Goal: Navigation & Orientation: Find specific page/section

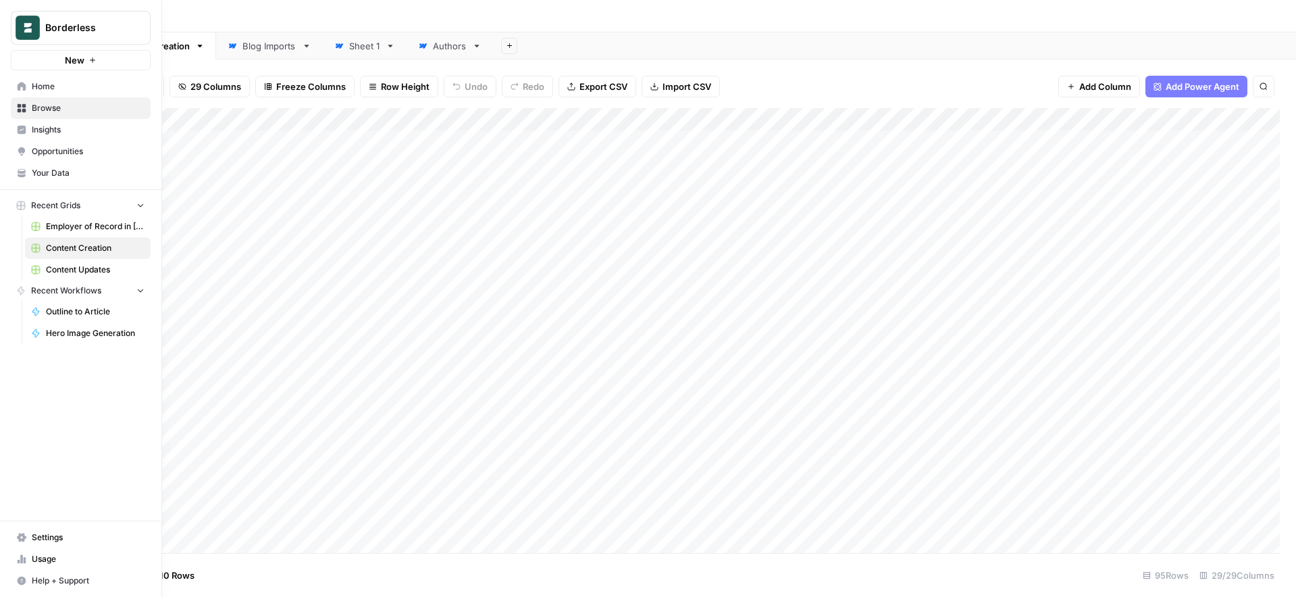
click at [36, 81] on span "Home" at bounding box center [88, 86] width 113 height 12
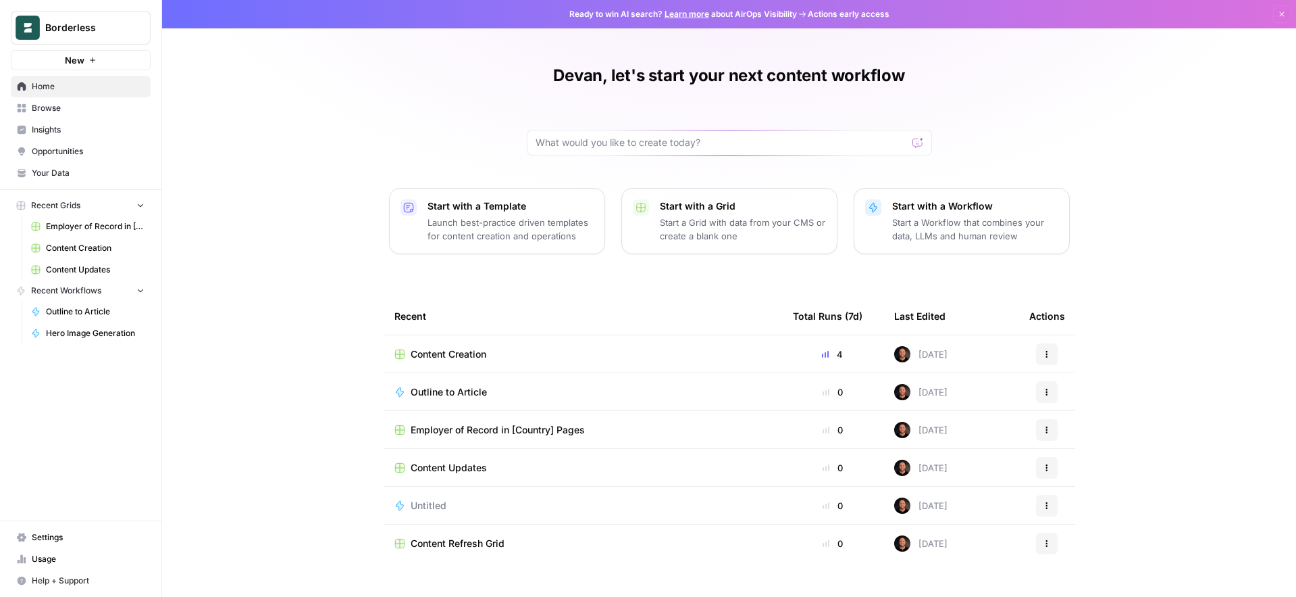
scroll to position [25, 0]
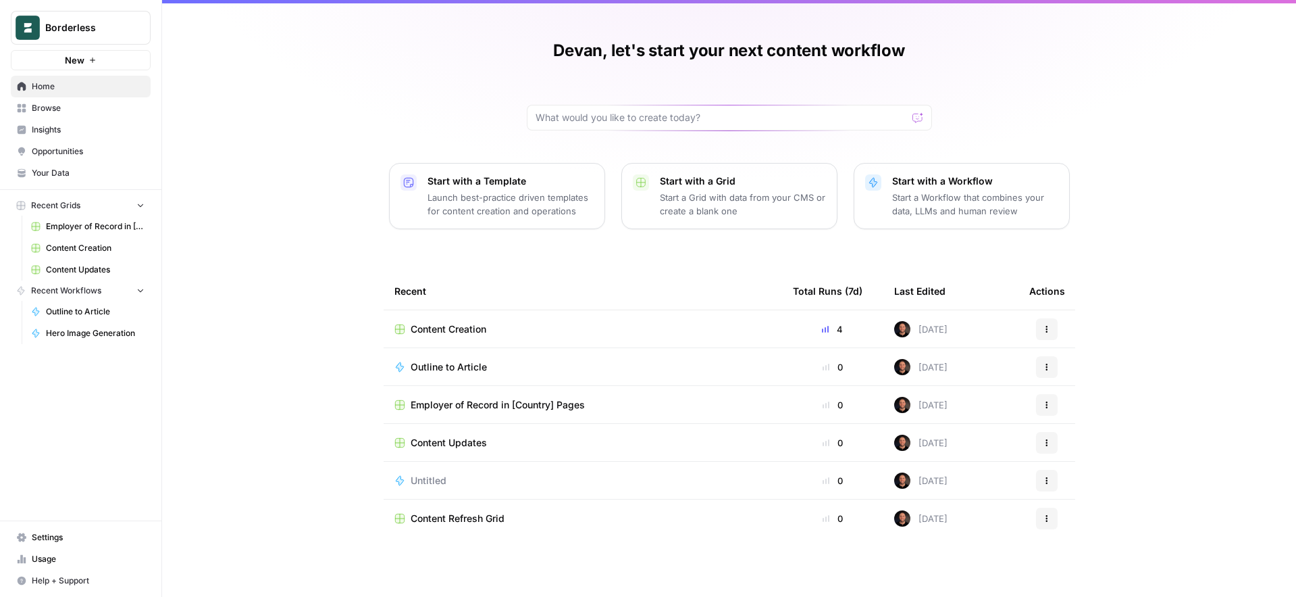
click at [489, 403] on span "Employer of Record in [Country] Pages" at bounding box center [498, 405] width 174 height 14
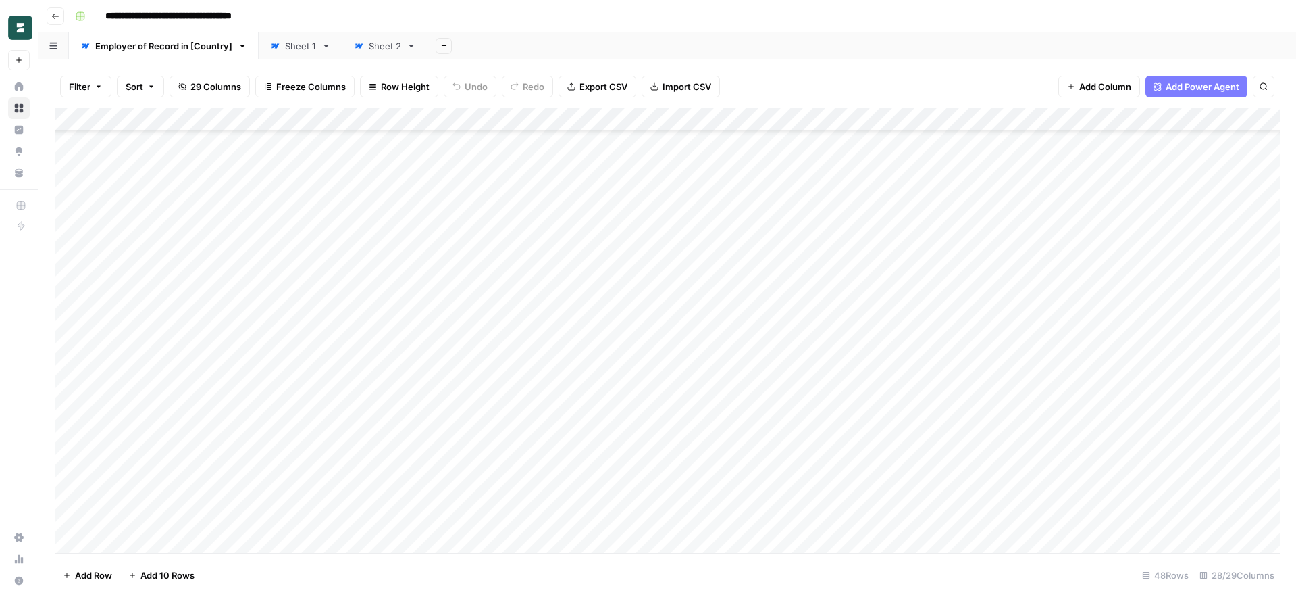
scroll to position [523, 0]
click at [54, 20] on button "Go back" at bounding box center [56, 16] width 18 height 18
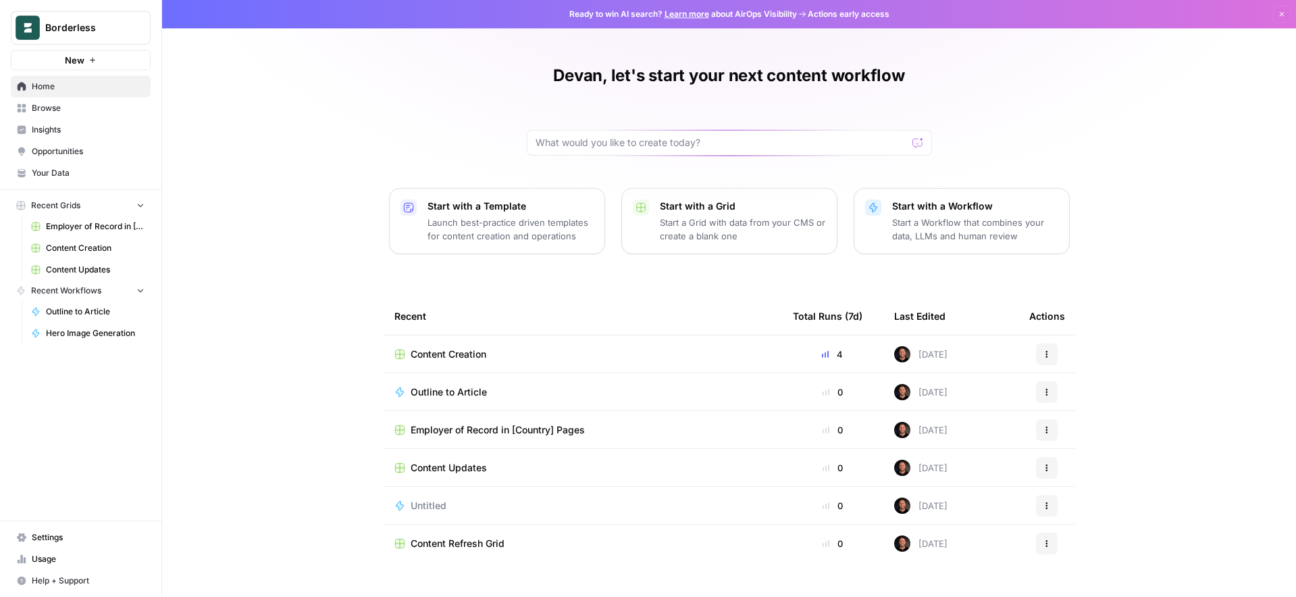
click at [470, 347] on span "Content Creation" at bounding box center [449, 354] width 76 height 14
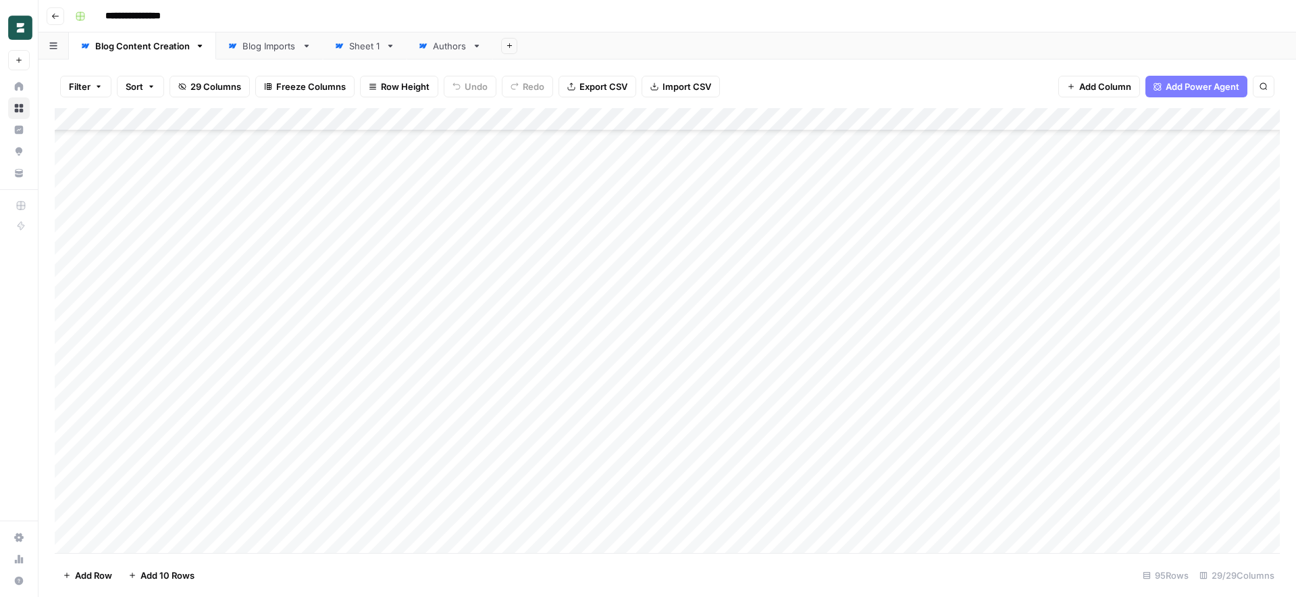
scroll to position [1782, 0]
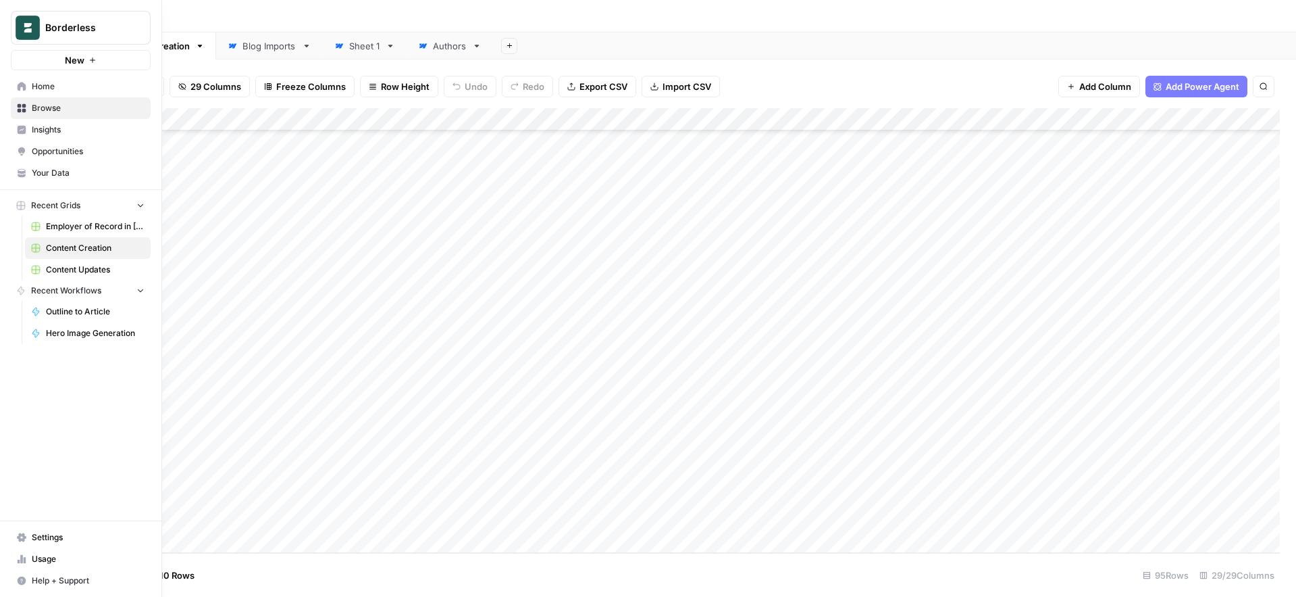
click at [22, 88] on icon at bounding box center [21, 86] width 9 height 9
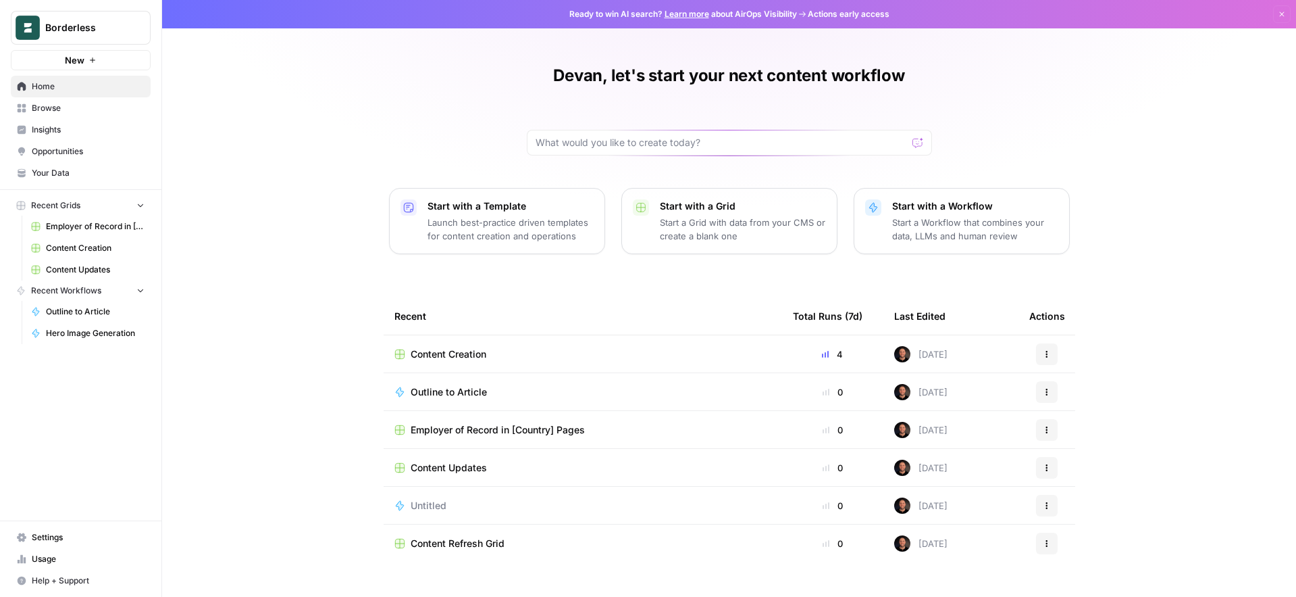
scroll to position [25, 0]
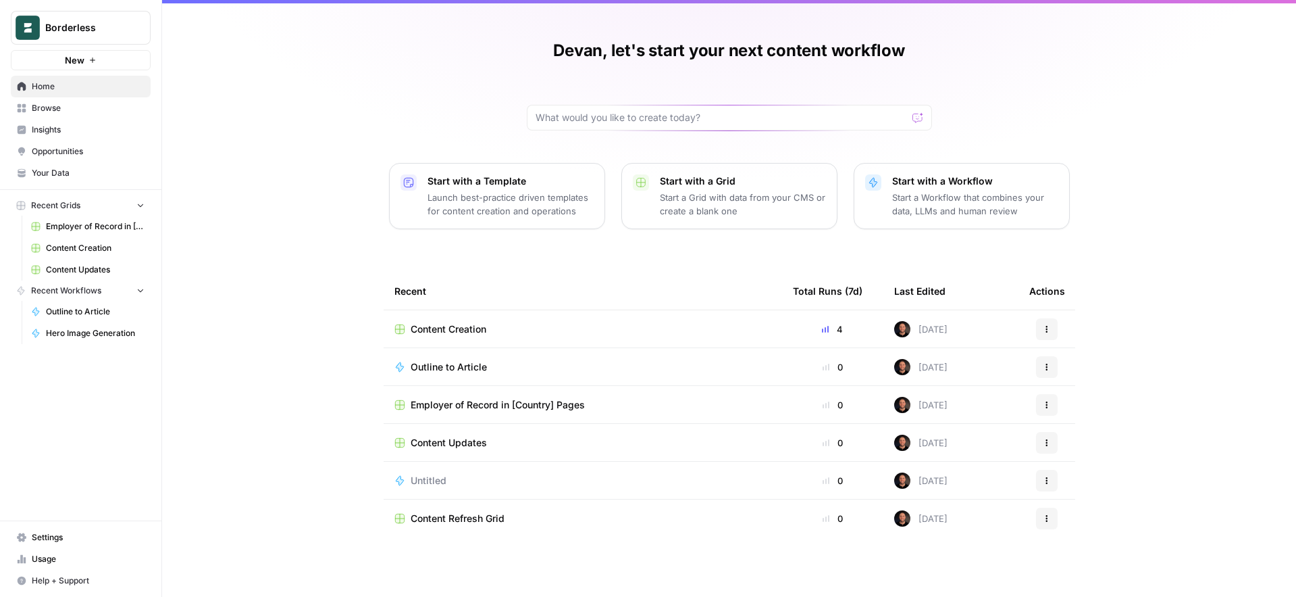
click at [57, 205] on span "Recent Grids" at bounding box center [55, 205] width 49 height 12
click at [62, 126] on span "Insights" at bounding box center [88, 130] width 113 height 12
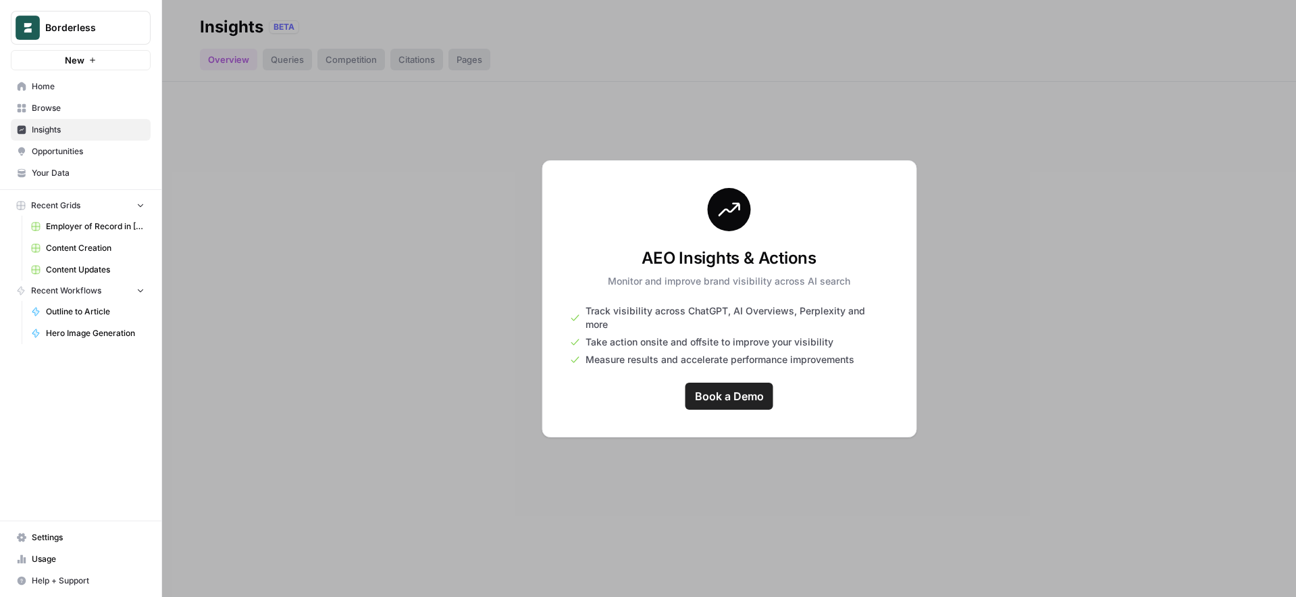
click at [47, 108] on span "Browse" at bounding box center [88, 108] width 113 height 12
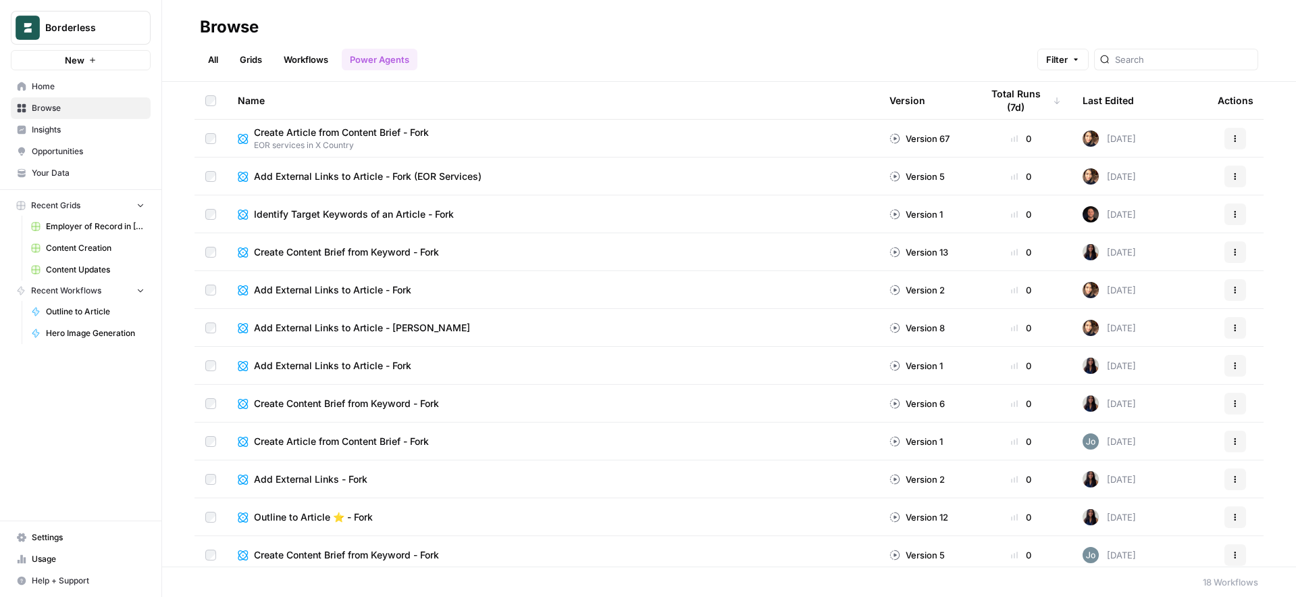
click at [255, 57] on link "Grids" at bounding box center [251, 60] width 39 height 22
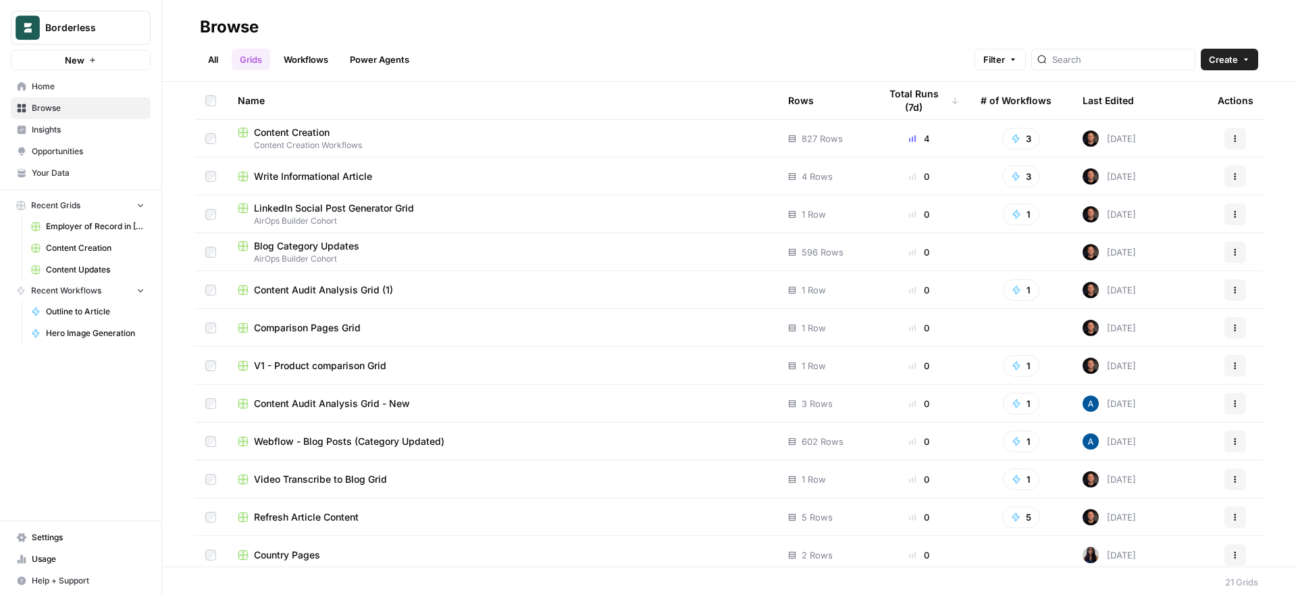
click at [1113, 99] on div "Last Edited" at bounding box center [1108, 100] width 51 height 37
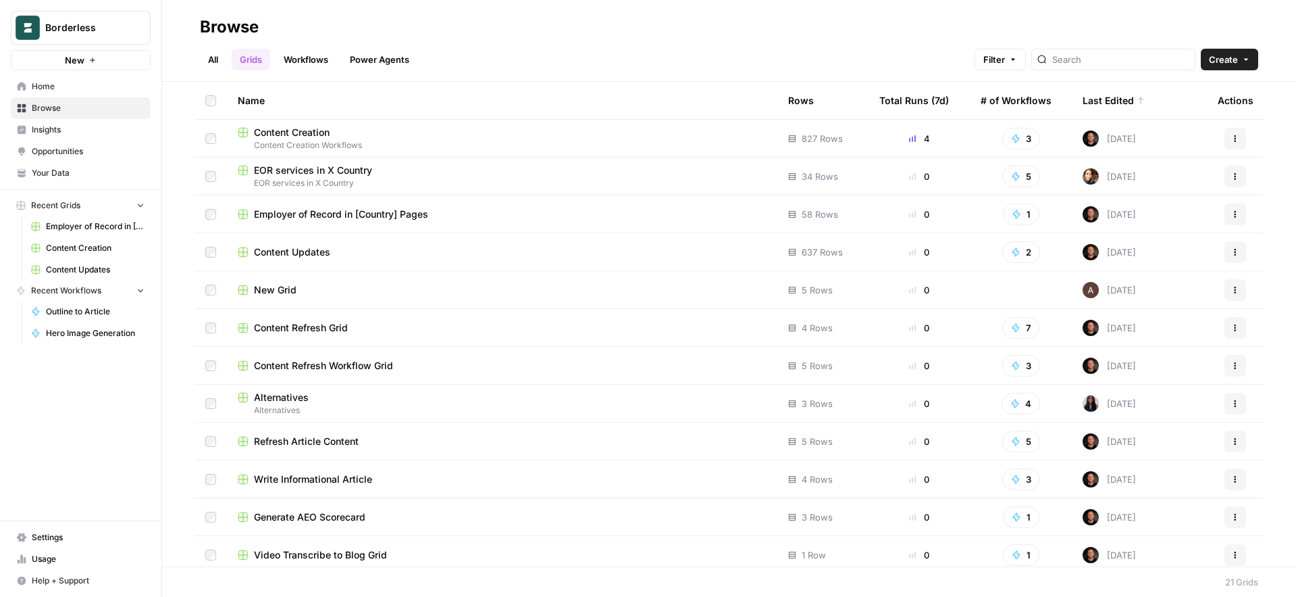
click at [461, 174] on div "EOR services in X Country" at bounding box center [502, 170] width 529 height 14
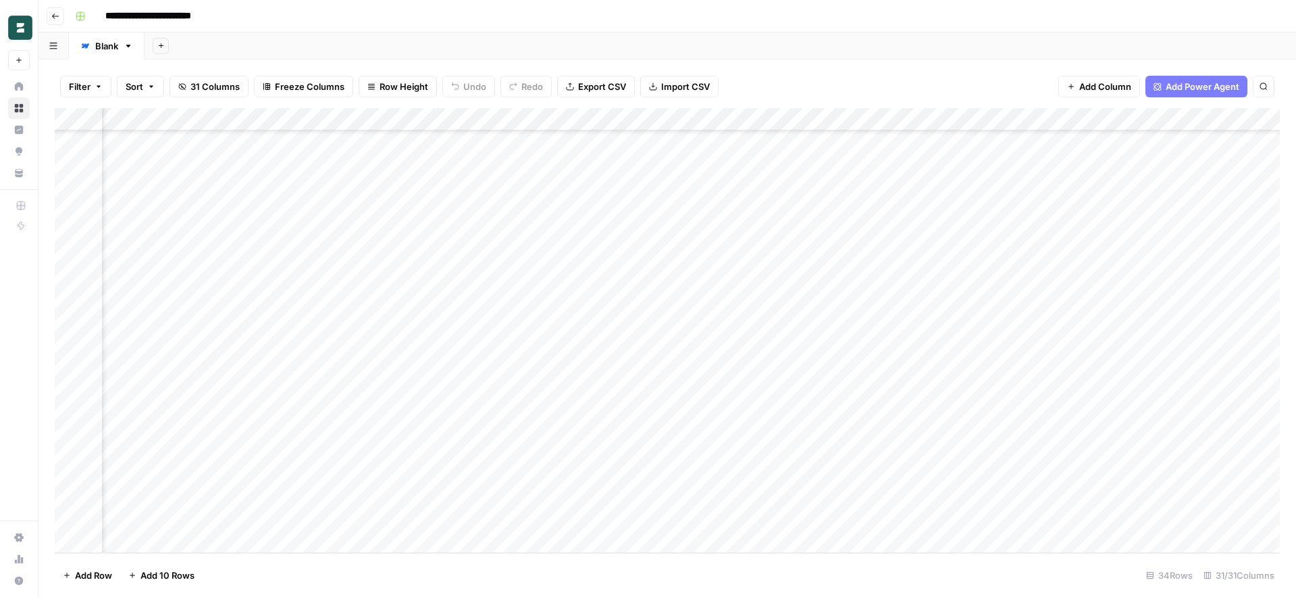
scroll to position [381, 0]
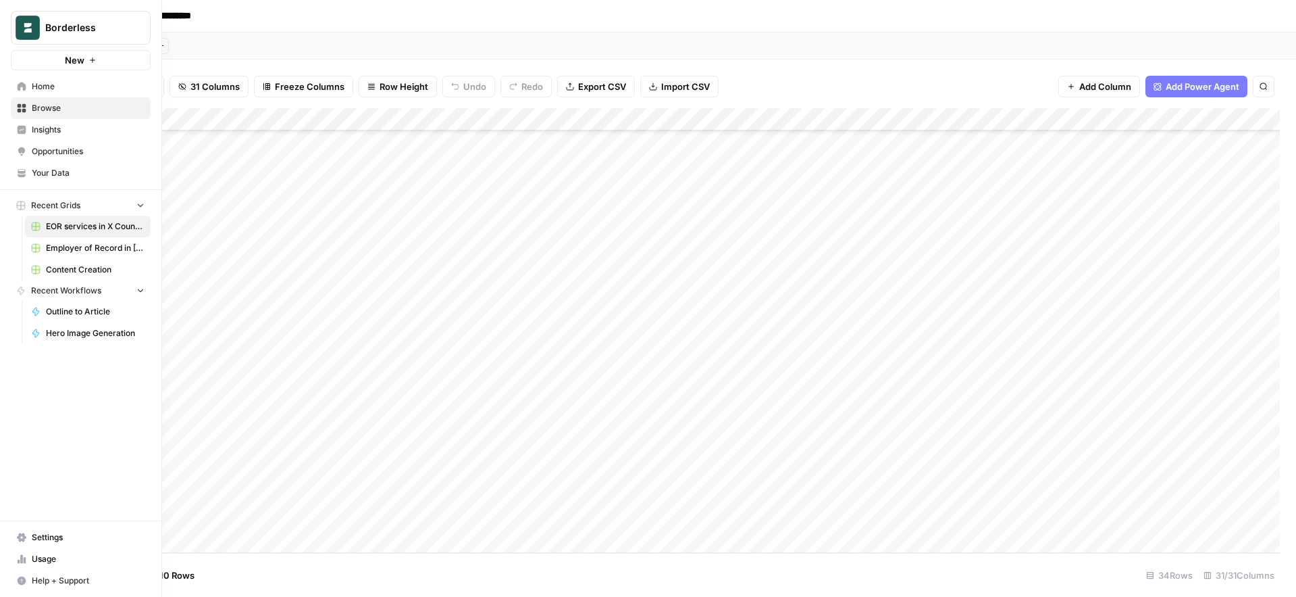
click at [20, 88] on icon at bounding box center [22, 86] width 9 height 9
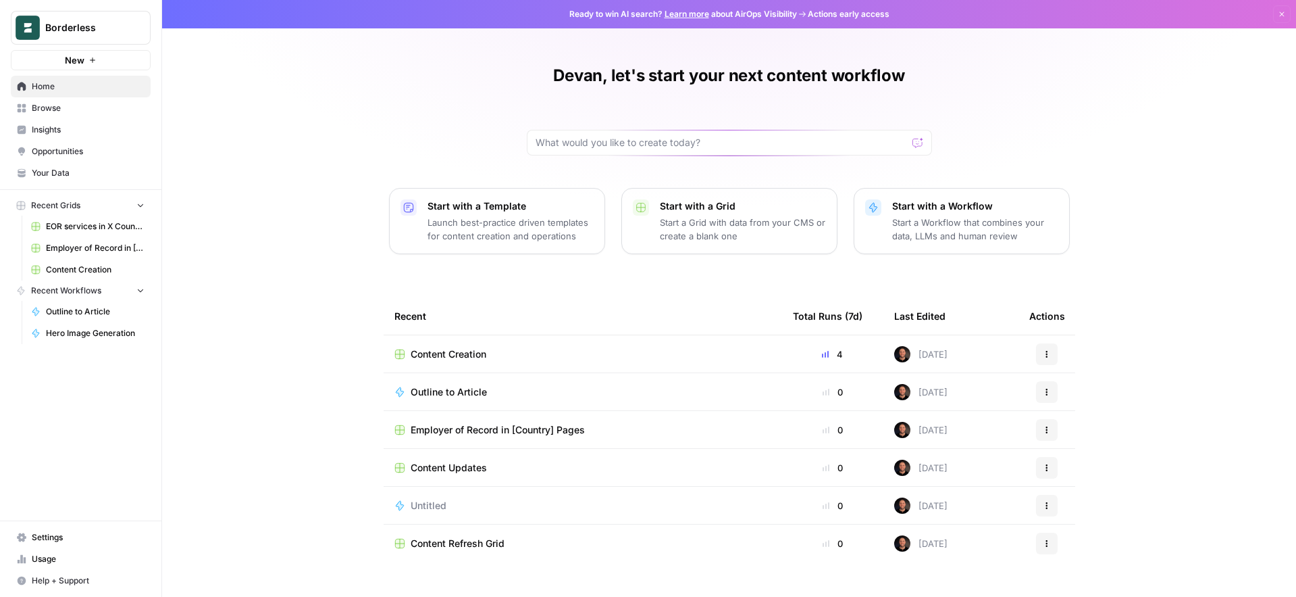
click at [64, 157] on link "Opportunities" at bounding box center [81, 152] width 140 height 22
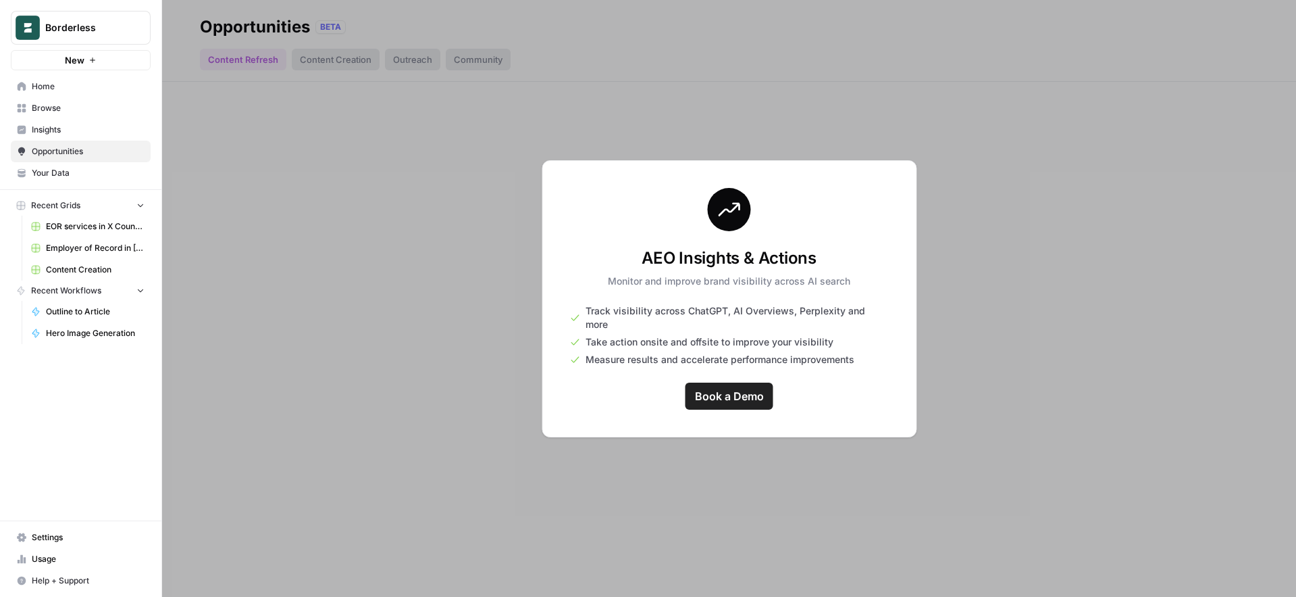
click at [66, 89] on span "Home" at bounding box center [88, 86] width 113 height 12
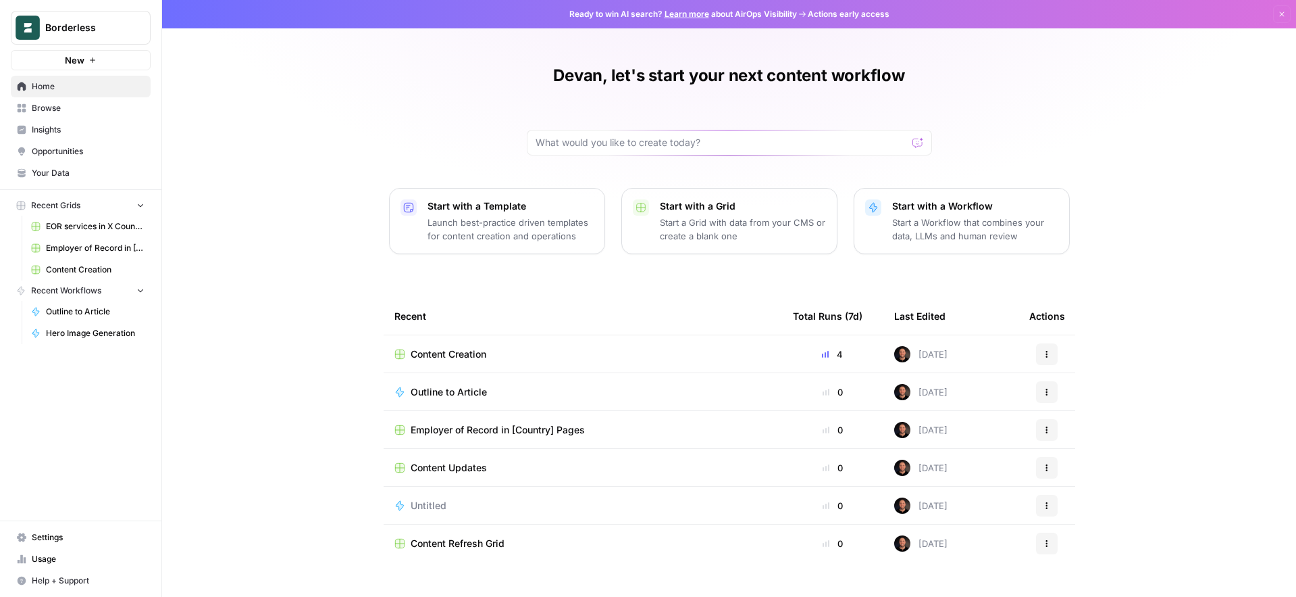
scroll to position [25, 0]
